Goal: Obtain resource: Obtain resource

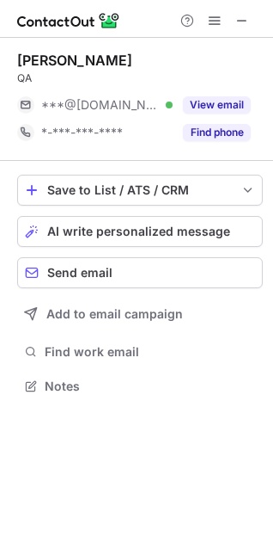
scroll to position [8, 8]
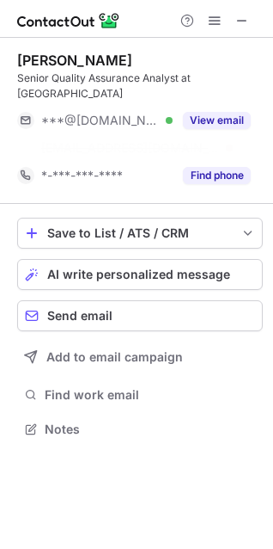
scroll to position [389, 273]
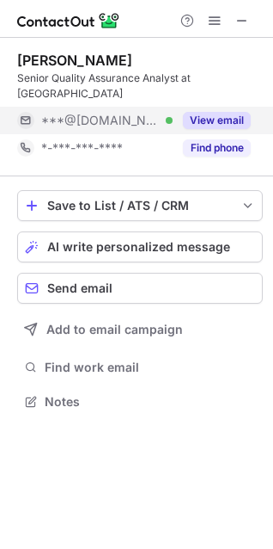
click at [214, 119] on button "View email" at bounding box center [217, 120] width 68 height 17
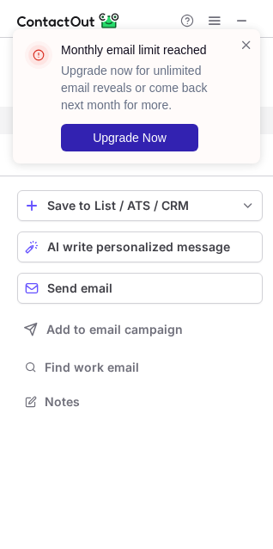
scroll to position [378, 273]
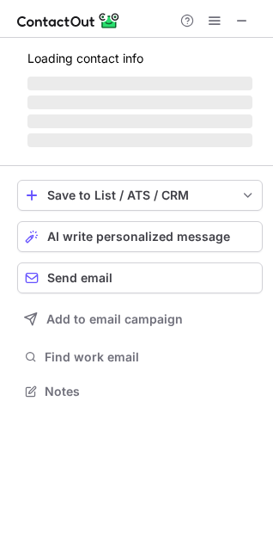
scroll to position [401, 273]
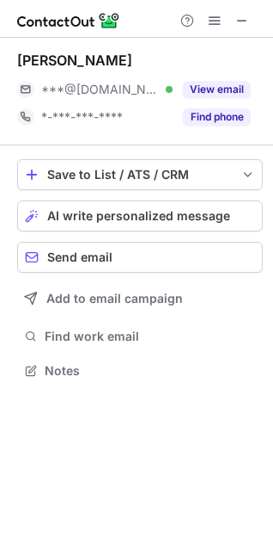
scroll to position [358, 273]
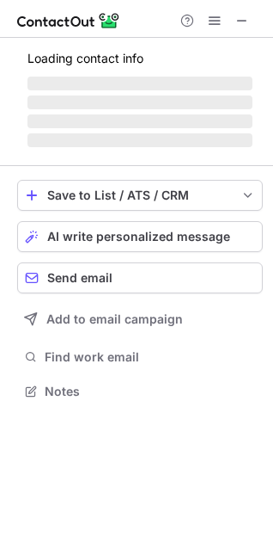
click at [204, 89] on span "‌" at bounding box center [140, 84] width 225 height 14
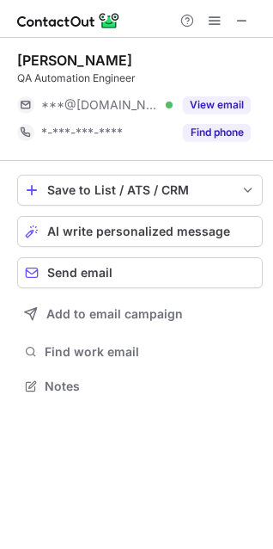
scroll to position [8, 8]
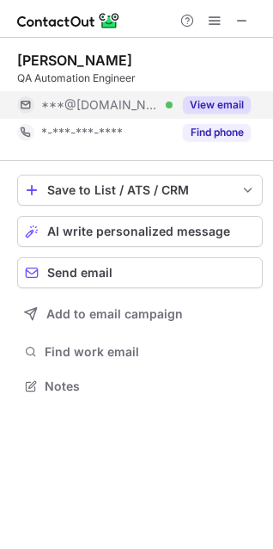
click at [229, 96] on button "View email" at bounding box center [217, 104] width 68 height 17
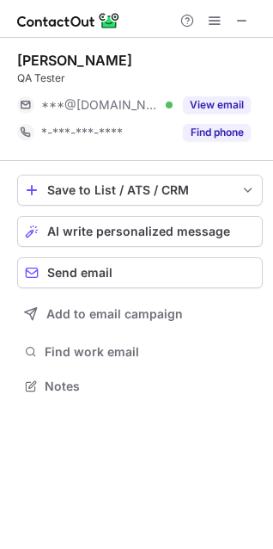
scroll to position [8, 8]
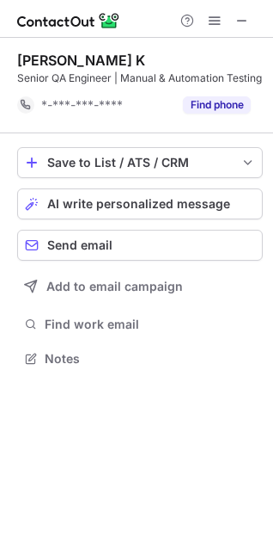
scroll to position [361, 273]
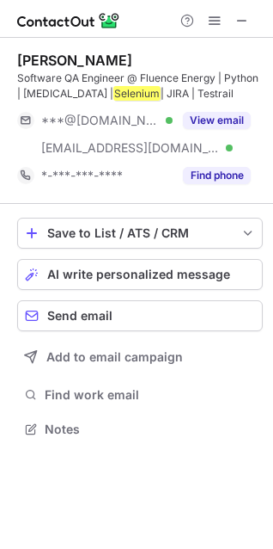
scroll to position [416, 273]
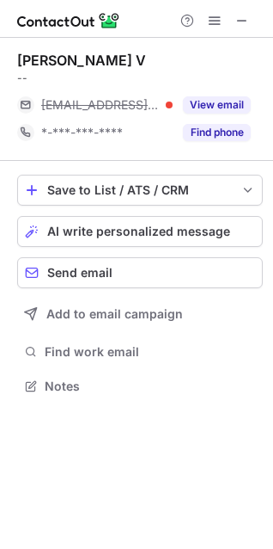
scroll to position [373, 273]
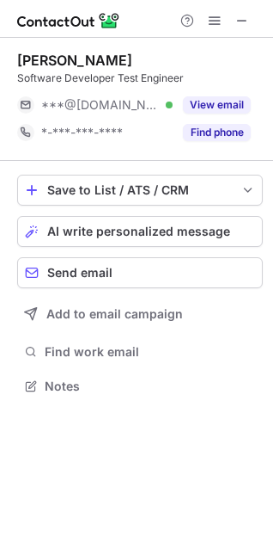
scroll to position [373, 273]
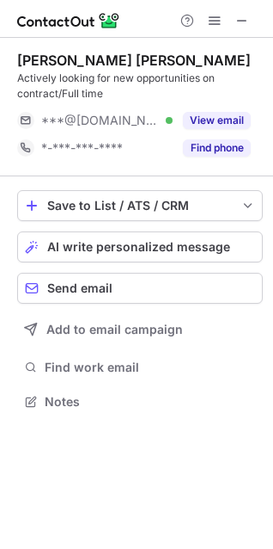
scroll to position [389, 273]
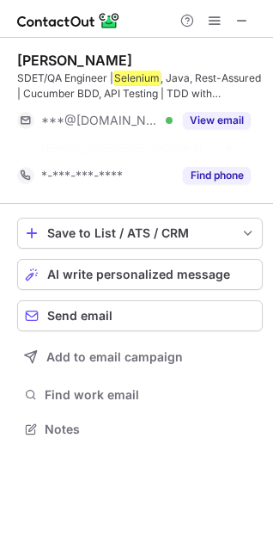
scroll to position [389, 273]
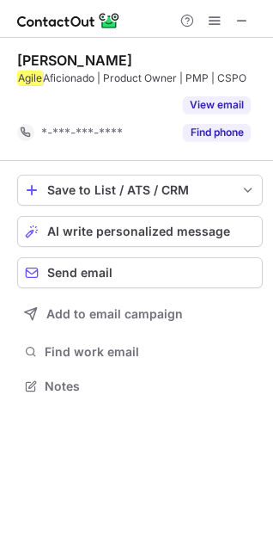
scroll to position [346, 273]
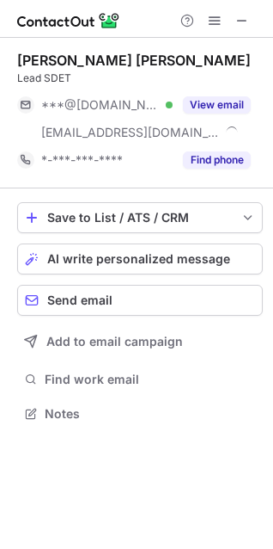
scroll to position [401, 273]
